Goal: Task Accomplishment & Management: Manage account settings

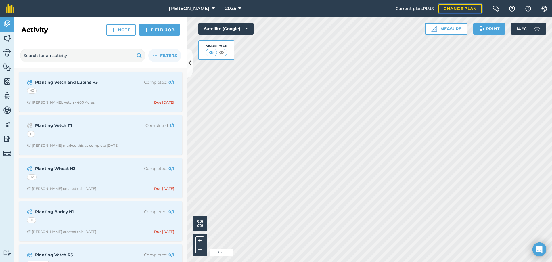
click at [469, 10] on link "Change plan" at bounding box center [459, 8] width 43 height 9
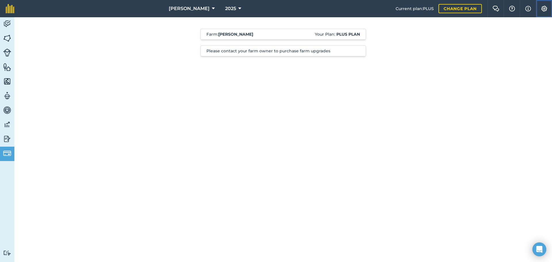
click at [543, 9] on img at bounding box center [544, 9] width 7 height 6
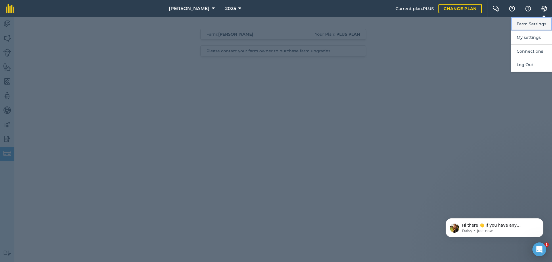
click at [524, 23] on button "Farm Settings" at bounding box center [531, 24] width 41 height 14
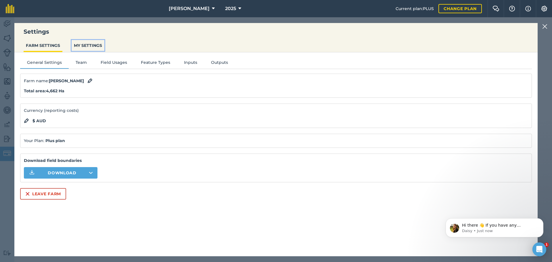
click at [80, 45] on button "MY SETTINGS" at bounding box center [88, 45] width 33 height 11
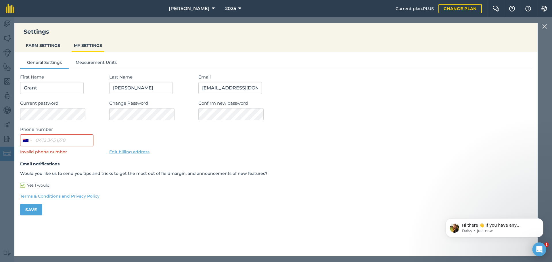
click at [546, 26] on img at bounding box center [544, 26] width 5 height 7
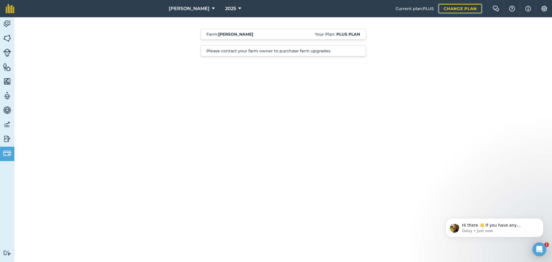
click at [454, 10] on link "Change plan" at bounding box center [459, 8] width 43 height 9
click at [544, 8] on img at bounding box center [544, 9] width 7 height 6
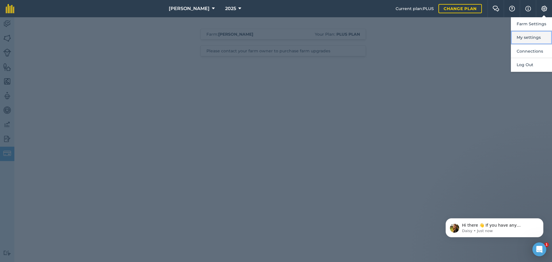
click at [529, 40] on button "My settings" at bounding box center [531, 38] width 41 height 14
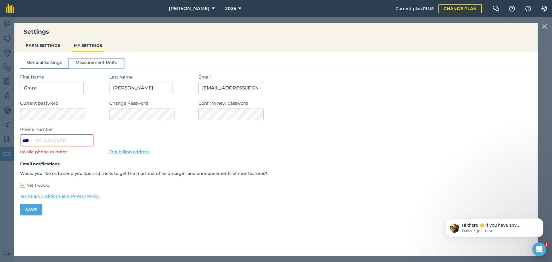
click at [102, 65] on button "Measurement Units" at bounding box center [96, 63] width 55 height 9
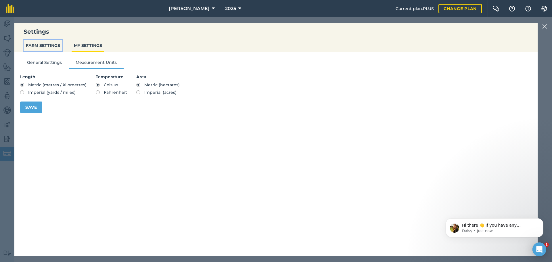
click at [46, 46] on button "FARM SETTINGS" at bounding box center [43, 45] width 39 height 11
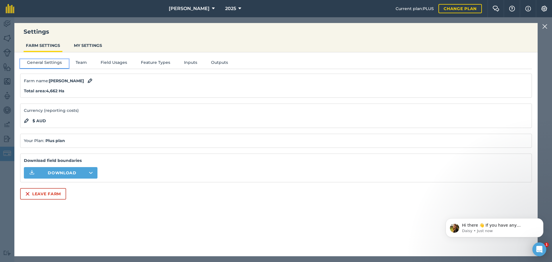
click at [52, 64] on button "General Settings" at bounding box center [44, 63] width 49 height 9
click at [60, 143] on strong "Plus plan" at bounding box center [55, 140] width 20 height 5
click at [545, 25] on img at bounding box center [544, 26] width 5 height 7
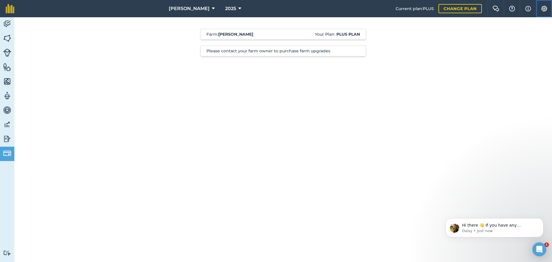
click at [546, 8] on img at bounding box center [544, 9] width 7 height 6
